Goal: Information Seeking & Learning: Find specific page/section

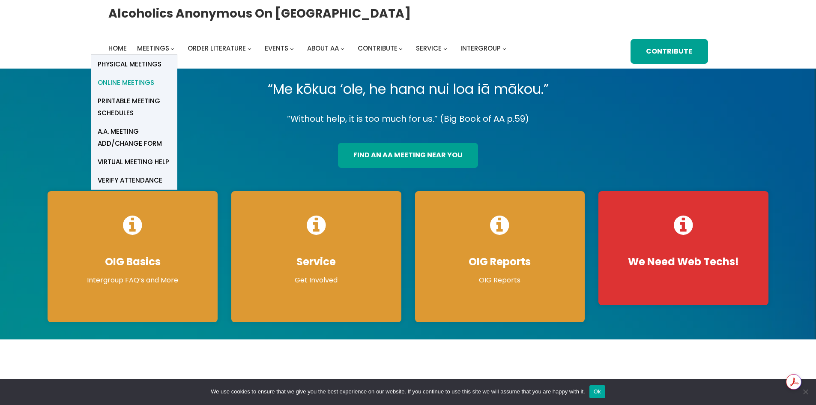
click at [139, 86] on span "Online Meetings" at bounding box center [126, 83] width 57 height 12
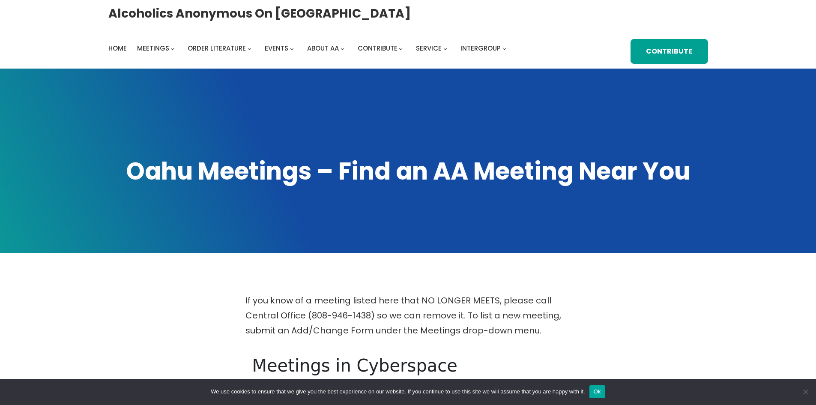
scroll to position [171, 0]
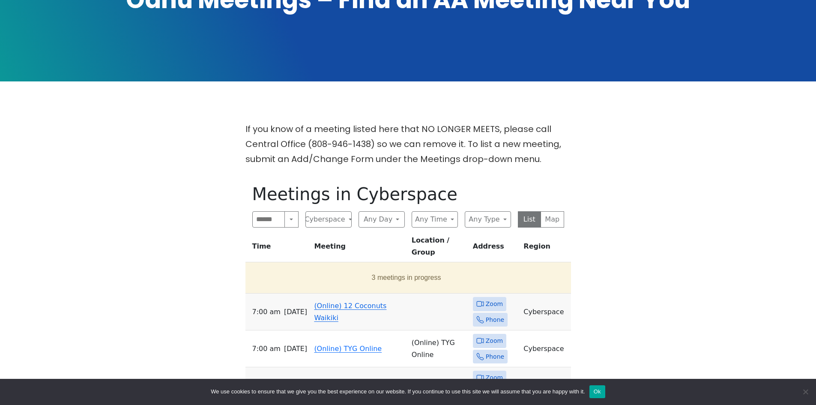
click at [326, 302] on link "(Online) 12 Coconuts Waikiki" at bounding box center [350, 312] width 72 height 20
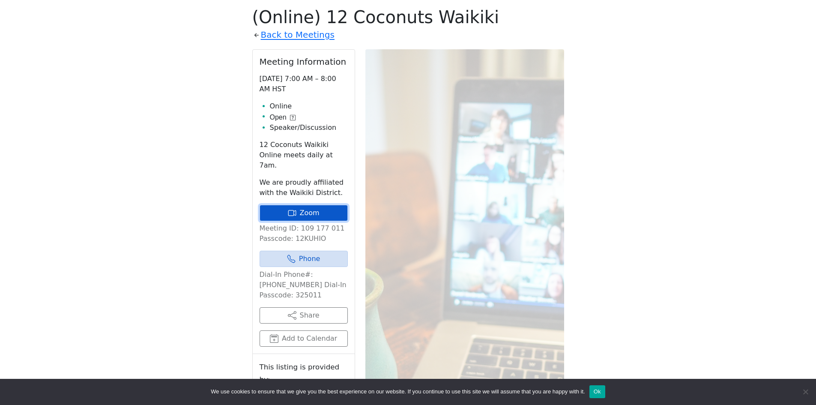
click at [317, 207] on link "Zoom" at bounding box center [304, 213] width 88 height 16
